Goal: Task Accomplishment & Management: Use online tool/utility

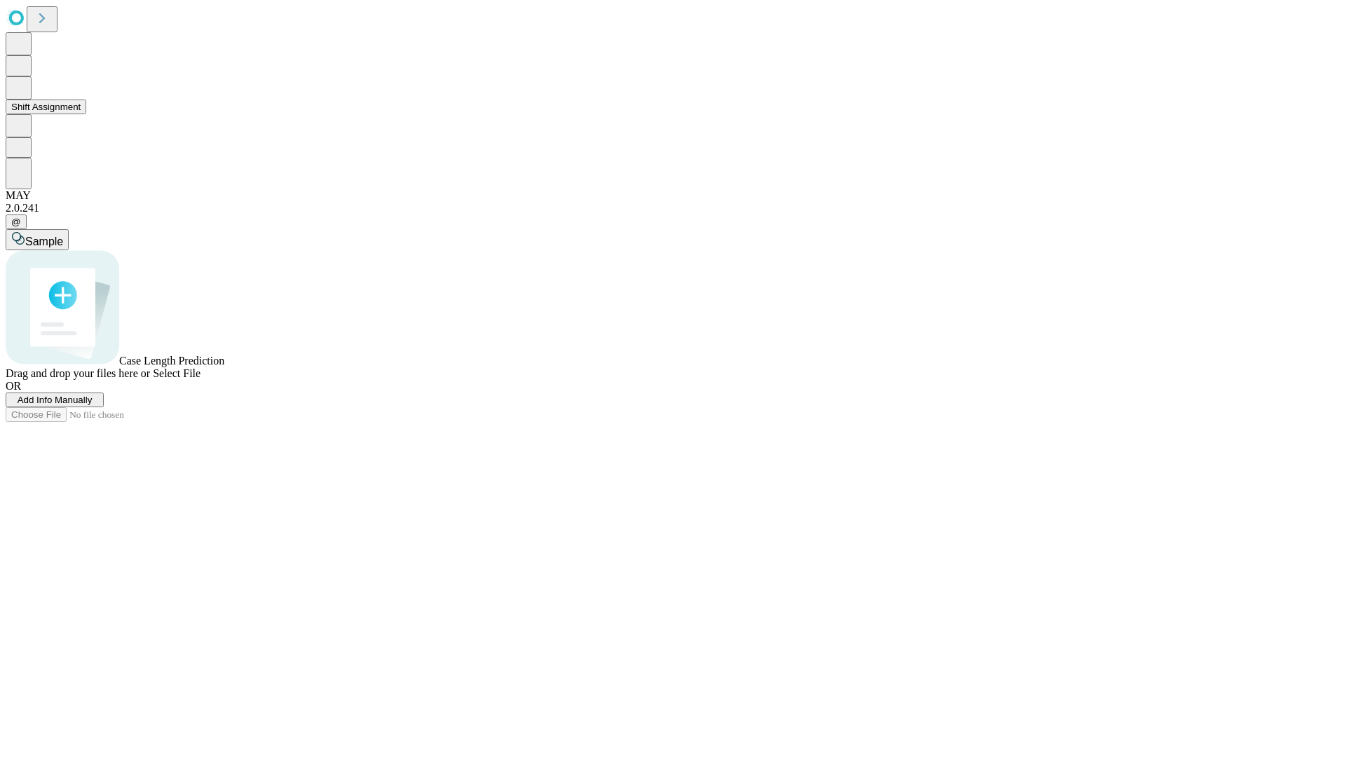
click at [86, 114] on button "Shift Assignment" at bounding box center [46, 107] width 81 height 15
